Goal: Find specific page/section: Find specific page/section

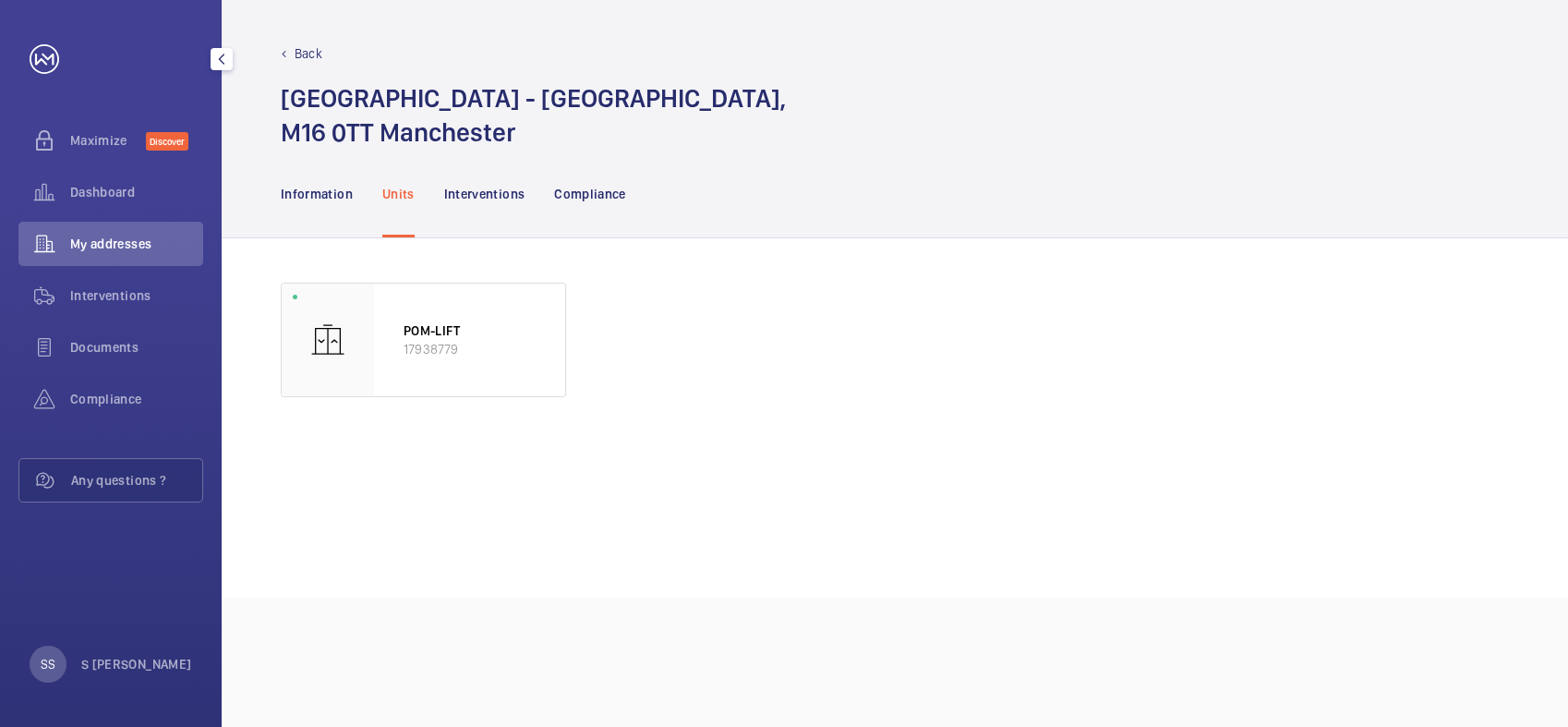
click at [126, 244] on span "My addresses" at bounding box center [136, 244] width 133 height 19
click at [129, 288] on span "Interventions" at bounding box center [136, 295] width 133 height 19
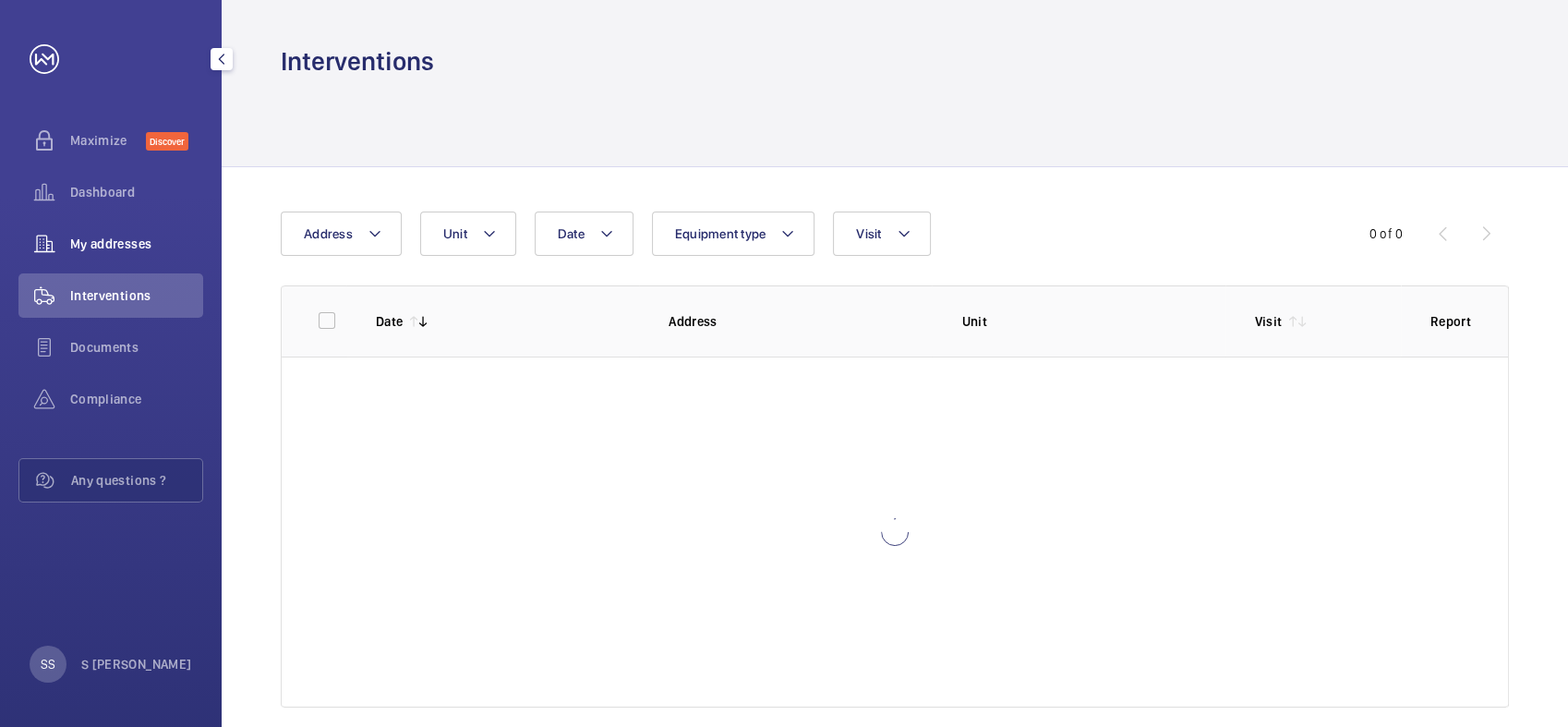
click at [124, 238] on span "My addresses" at bounding box center [136, 244] width 133 height 19
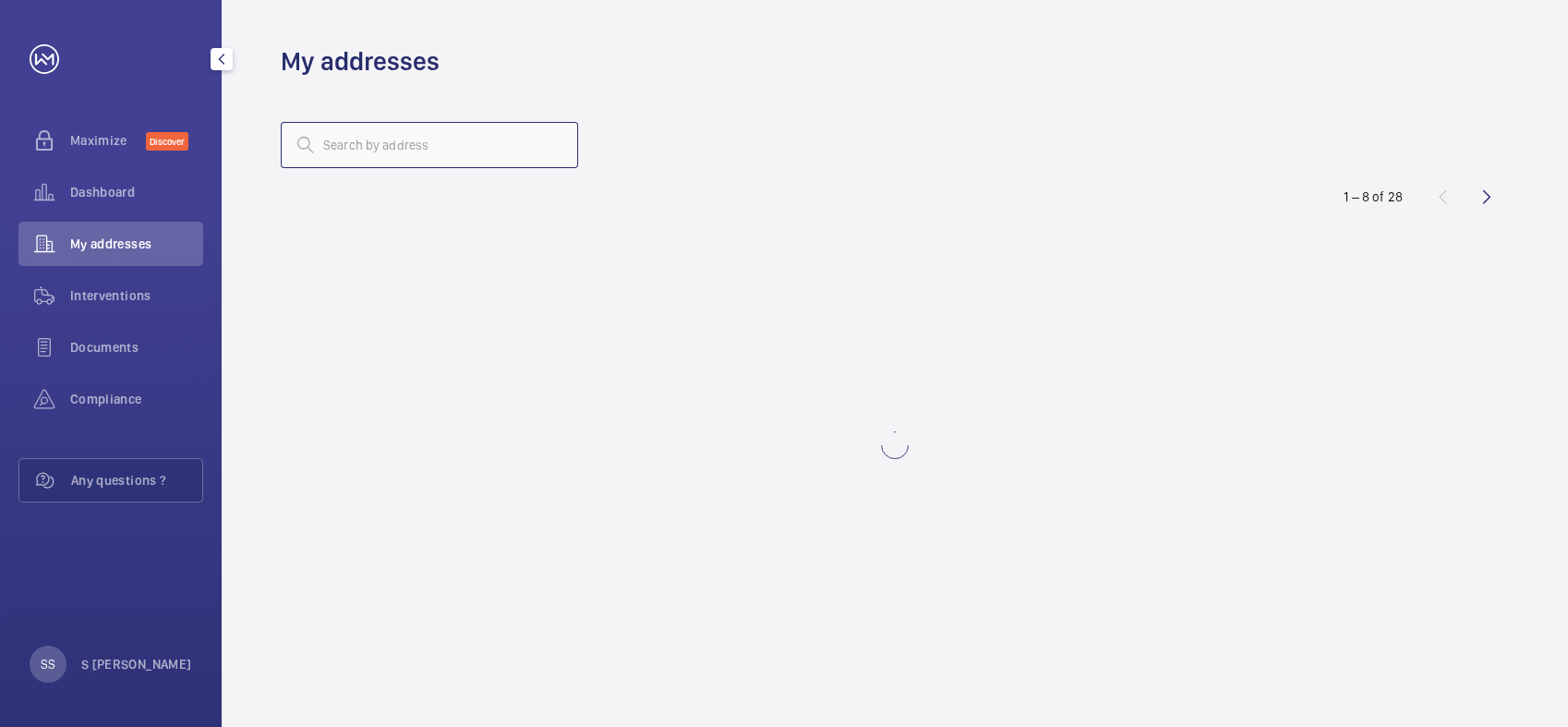
click at [354, 154] on input "text" at bounding box center [429, 144] width 298 height 46
type input "f"
type input "Failsworth"
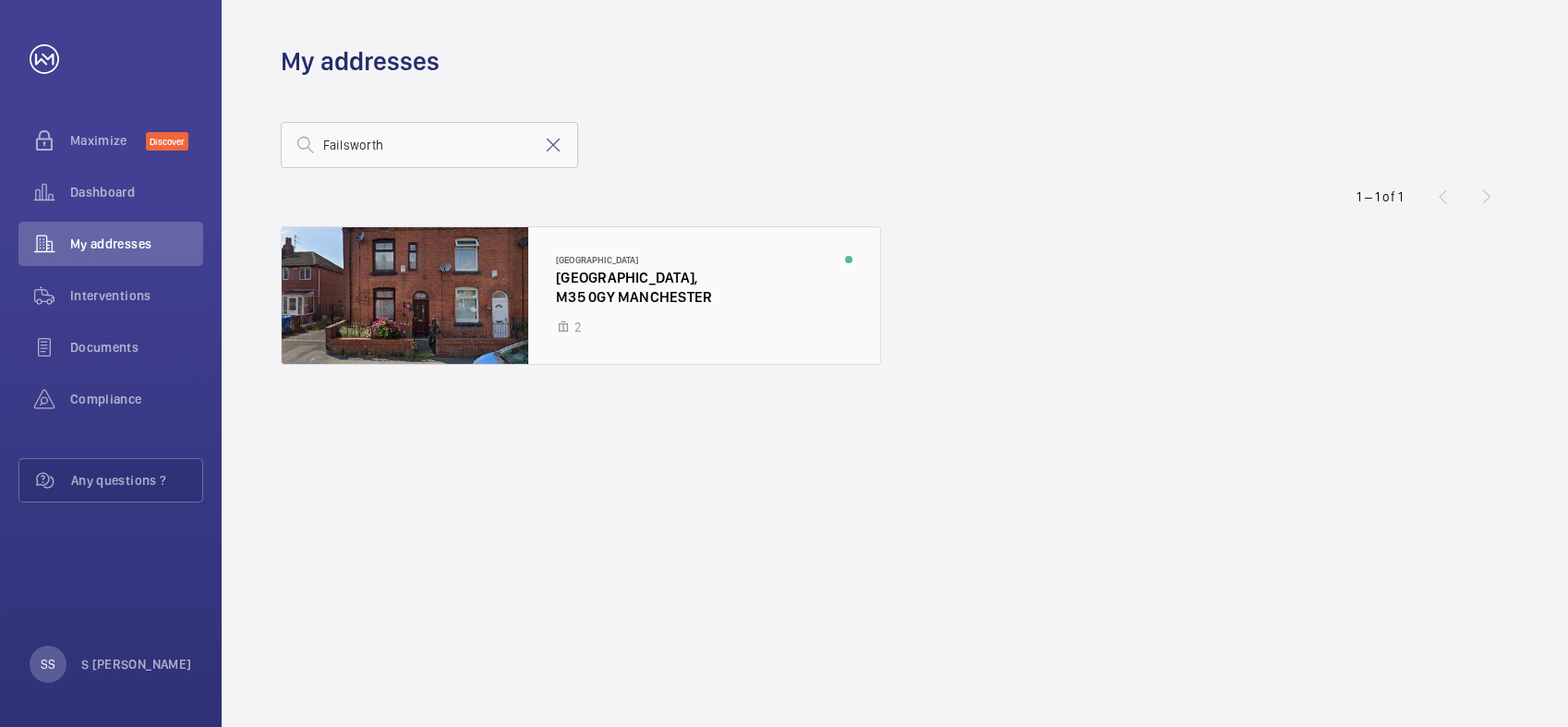
click at [687, 295] on div at bounding box center [580, 295] width 598 height 136
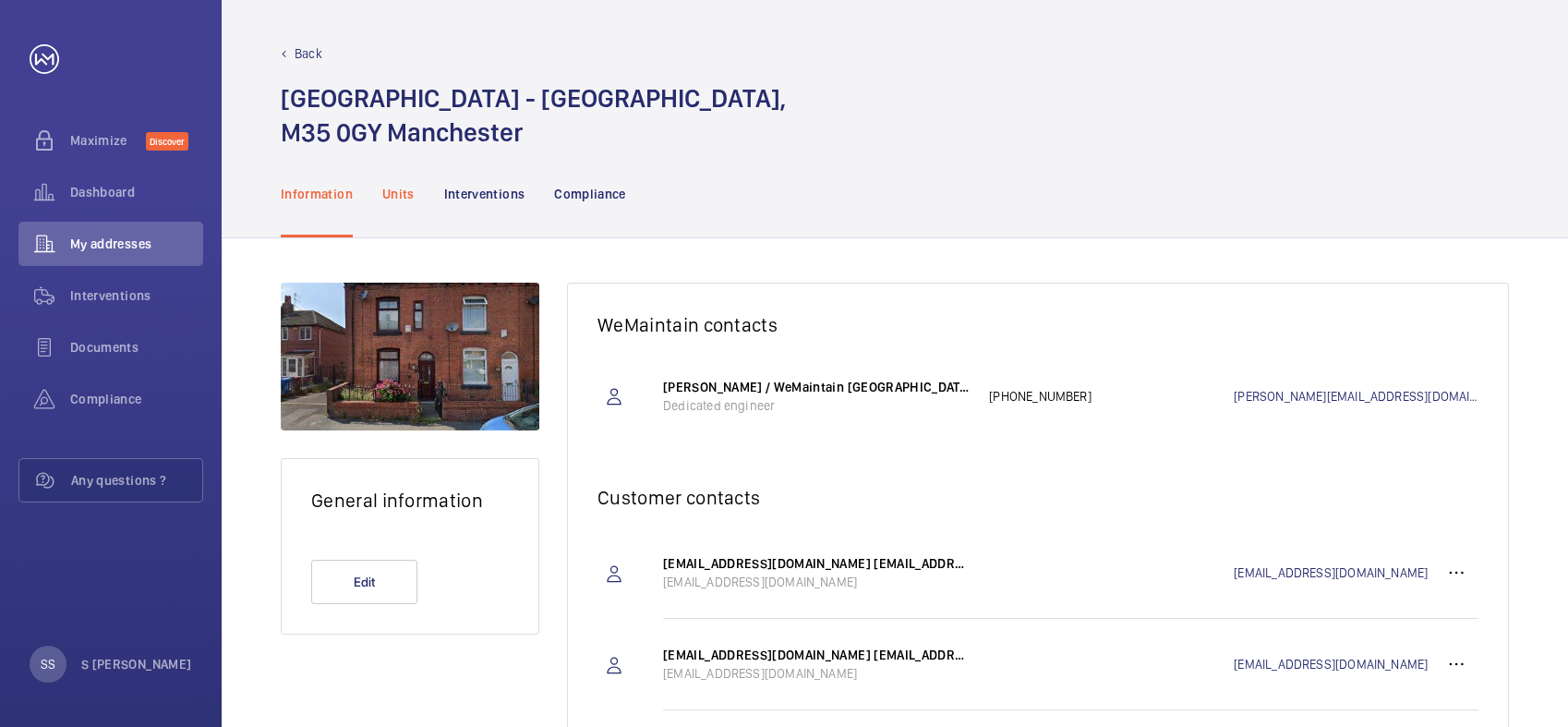
click at [408, 189] on p "Units" at bounding box center [398, 193] width 32 height 19
